Goal: Task Accomplishment & Management: Use online tool/utility

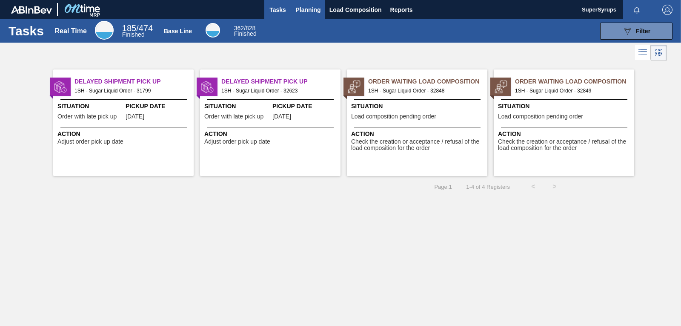
drag, startPoint x: 327, startPoint y: 11, endPoint x: 322, endPoint y: 10, distance: 6.0
click at [327, 11] on button "Load Composition" at bounding box center [355, 9] width 61 height 19
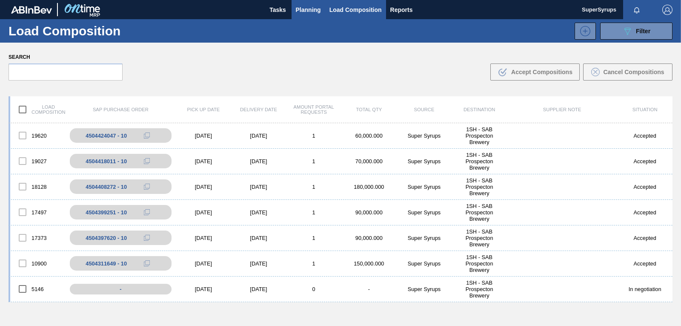
click at [317, 10] on span "Planning" at bounding box center [308, 10] width 25 height 10
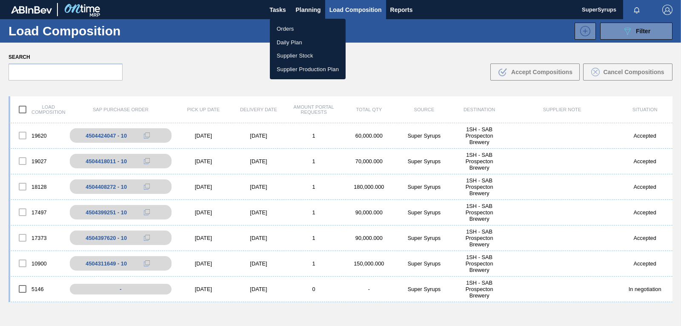
click at [315, 27] on li "Orders" at bounding box center [308, 29] width 76 height 14
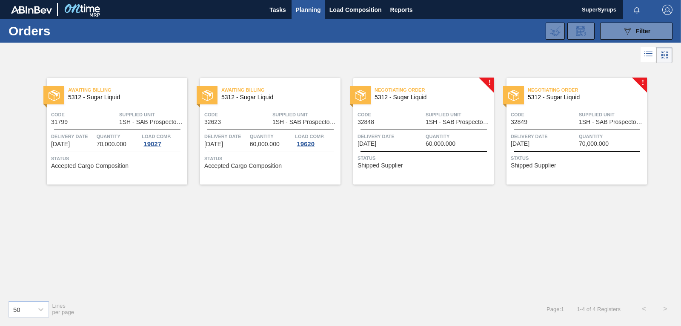
click at [398, 135] on span "Delivery Date" at bounding box center [391, 136] width 66 height 9
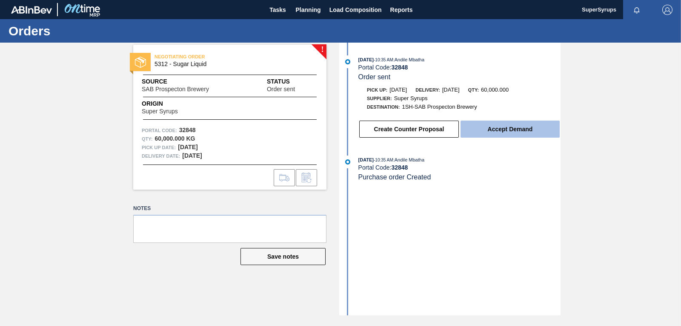
click at [501, 127] on button "Accept Demand" at bounding box center [510, 129] width 99 height 17
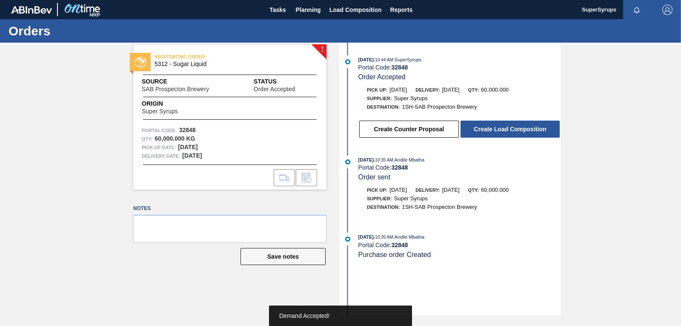
click at [501, 127] on button "Create Load Composition" at bounding box center [510, 129] width 99 height 17
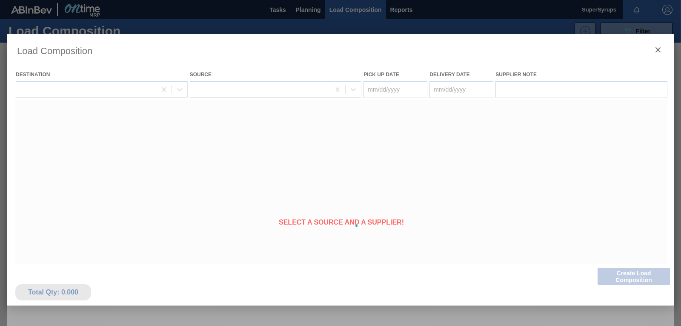
type Date "[DATE]"
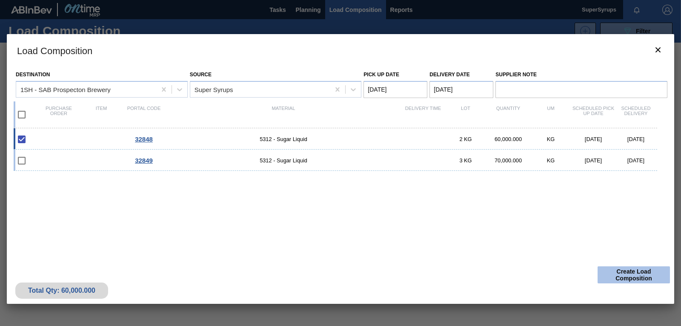
click at [626, 270] on button "Create Load Composition" at bounding box center [634, 274] width 72 height 17
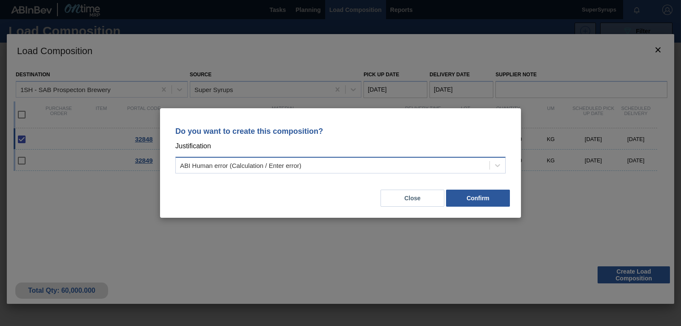
click at [342, 160] on div "ABI Human error (Calculation / Enter error)" at bounding box center [333, 165] width 314 height 12
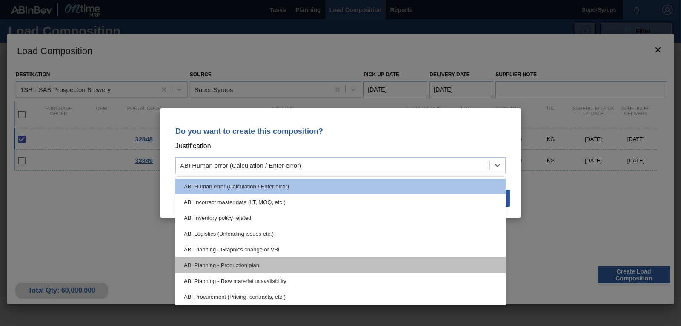
click at [306, 263] on div "ABI Planning - Production plan" at bounding box center [340, 265] width 330 height 16
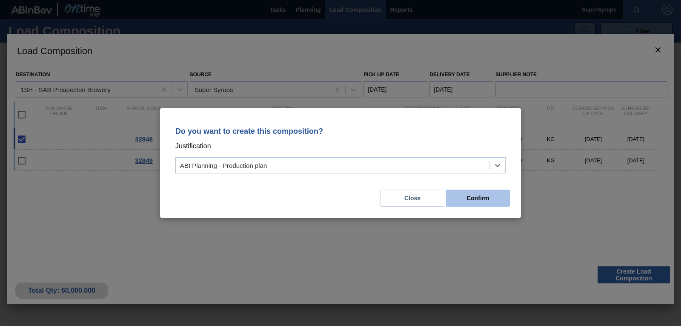
click at [488, 199] on button "Confirm" at bounding box center [478, 197] width 64 height 17
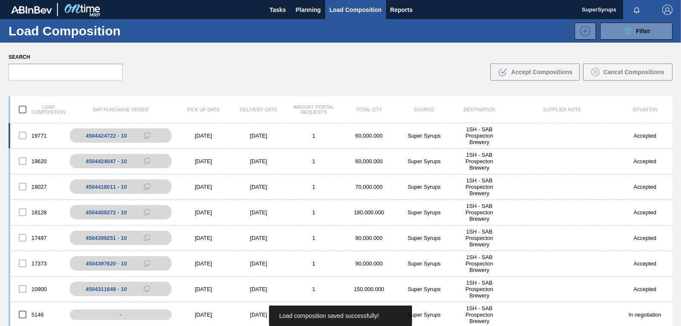
click at [317, 132] on div "19771 4504424722 - 10 [DATE] [DATE] 1 60,000.000 Super Syrups 1SH - SAB Prospec…" at bounding box center [341, 136] width 664 height 26
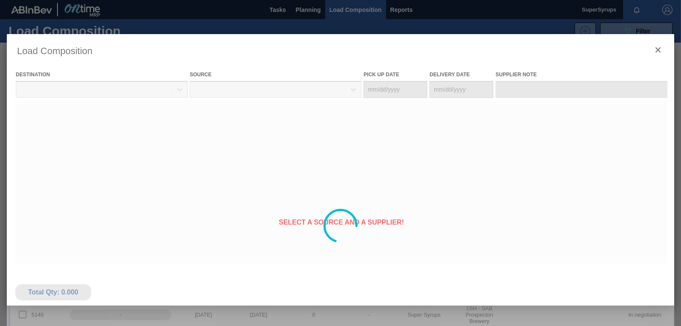
type Date "[DATE]"
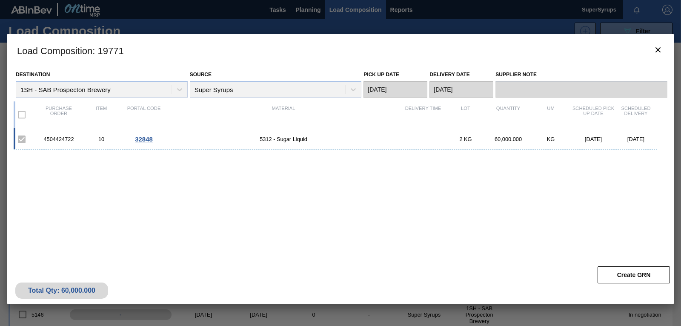
click at [55, 138] on div "4504424722" at bounding box center [58, 139] width 43 height 6
click at [62, 140] on div "4504424722" at bounding box center [58, 139] width 43 height 6
copy div "4504424722"
click at [655, 48] on icon "botão de ícone" at bounding box center [658, 50] width 10 height 10
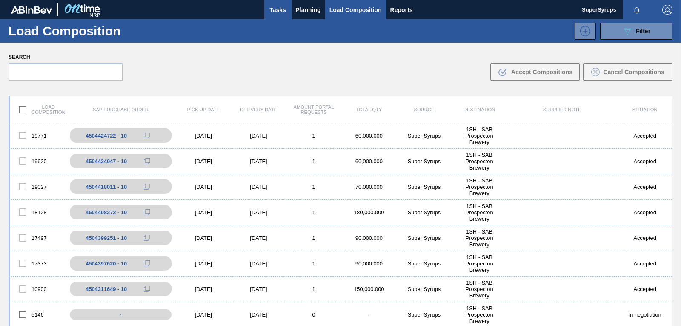
drag, startPoint x: 272, startPoint y: 8, endPoint x: 273, endPoint y: 14, distance: 5.8
click at [272, 8] on span "Tasks" at bounding box center [278, 10] width 19 height 10
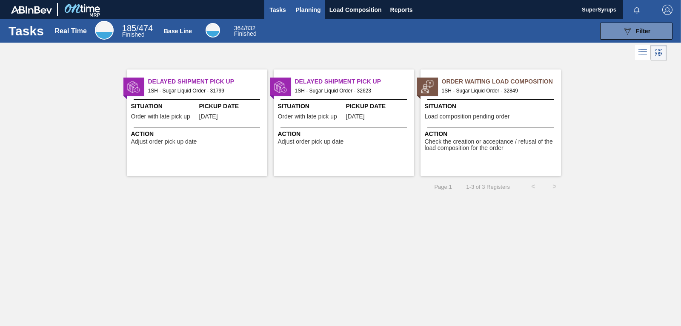
click at [304, 10] on span "Planning" at bounding box center [308, 10] width 25 height 10
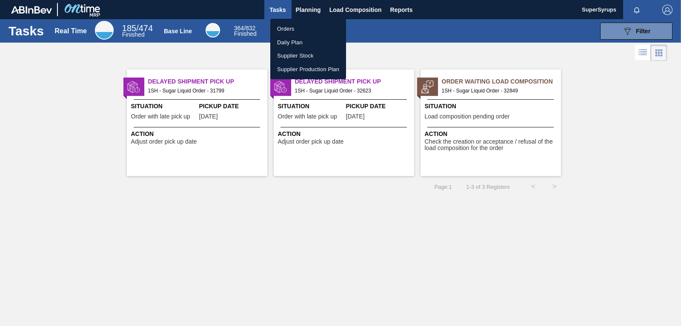
click at [300, 23] on li "Orders" at bounding box center [308, 29] width 76 height 14
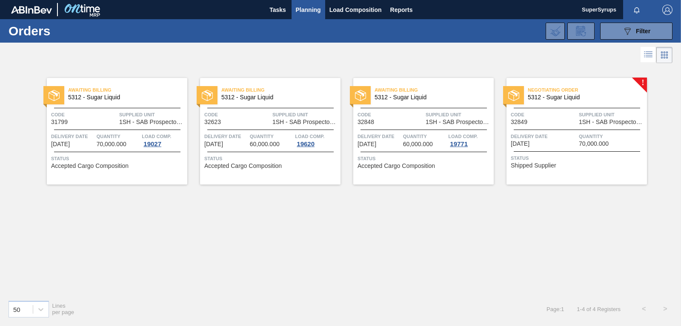
click at [576, 130] on div "Negotiating Order 5312 - Sugar Liquid Code 32849 Supplied Unit 1SH - SAB Prospe…" at bounding box center [577, 131] width 141 height 106
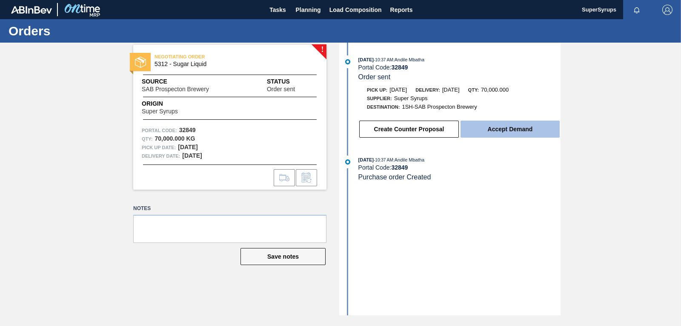
click at [472, 127] on button "Accept Demand" at bounding box center [510, 129] width 99 height 17
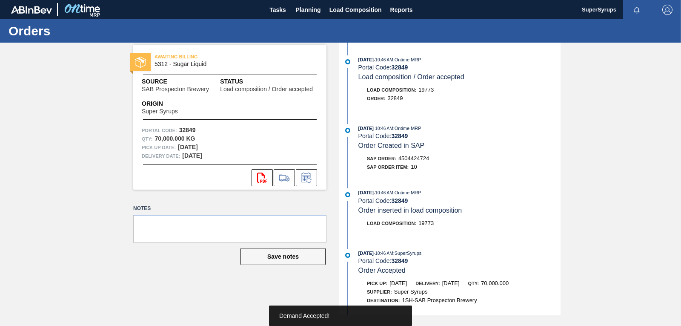
click at [422, 158] on span "4504424724" at bounding box center [414, 158] width 31 height 6
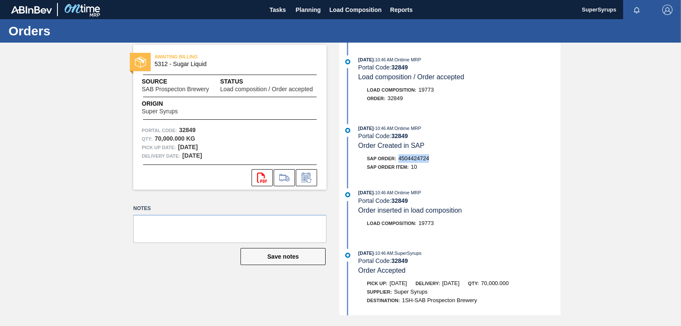
click at [422, 158] on span "4504424724" at bounding box center [414, 158] width 31 height 6
copy span "4504424724"
click at [356, 18] on button "Load Composition" at bounding box center [355, 9] width 61 height 19
